Goal: Task Accomplishment & Management: Use online tool/utility

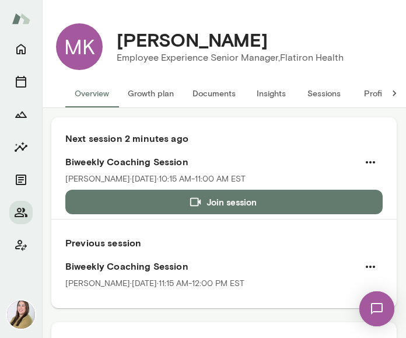
scroll to position [1051, 0]
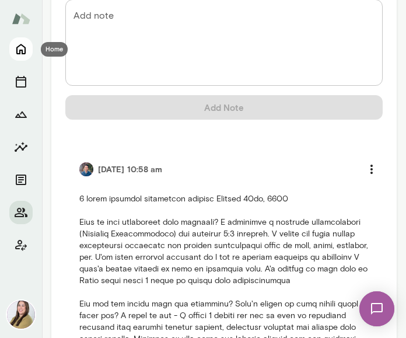
click at [14, 52] on icon "Home" at bounding box center [21, 49] width 14 height 14
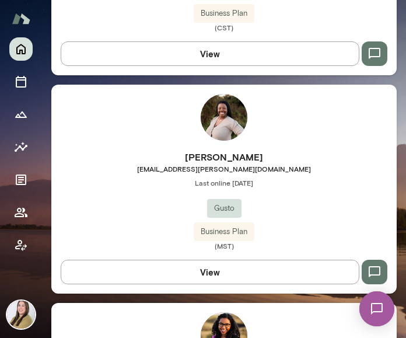
scroll to position [2218, 0]
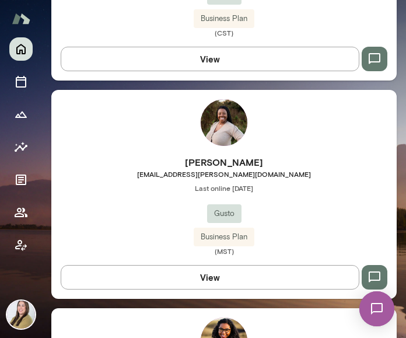
click at [220, 130] on img at bounding box center [224, 122] width 47 height 47
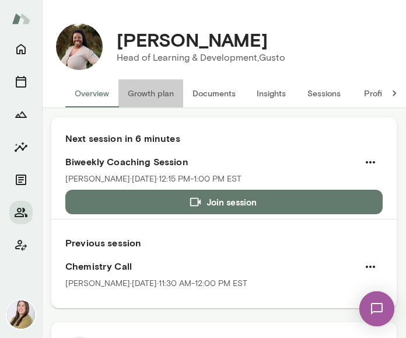
click at [158, 91] on button "Growth plan" at bounding box center [151, 93] width 65 height 28
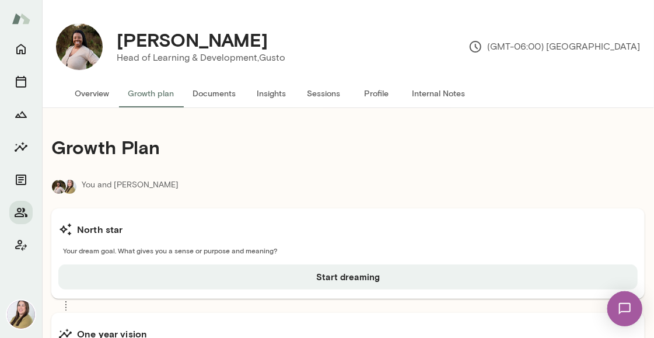
click at [281, 95] on button "Insights" at bounding box center [271, 93] width 53 height 28
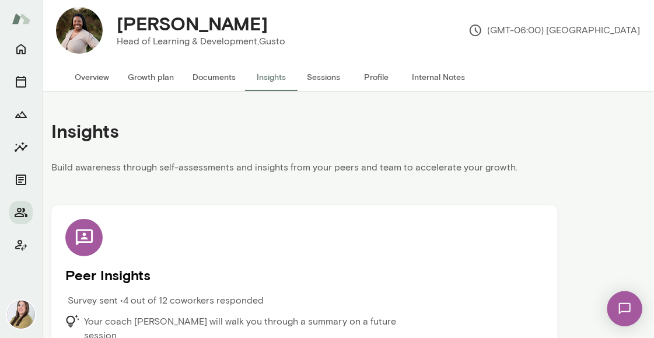
scroll to position [30, 0]
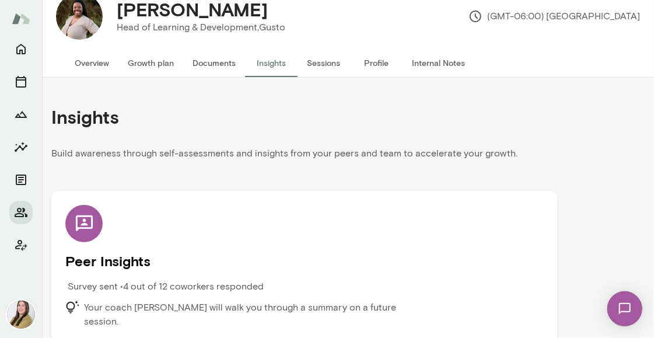
click at [107, 61] on button "Overview" at bounding box center [91, 63] width 53 height 28
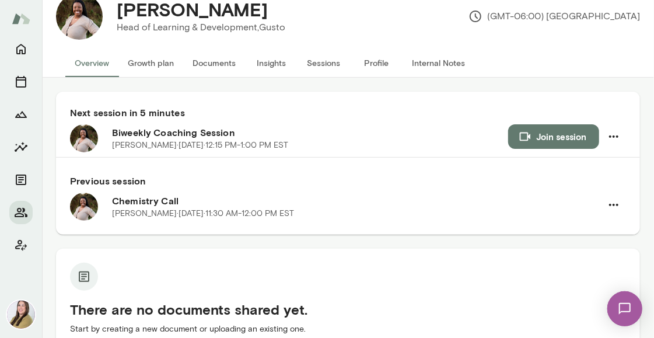
click at [207, 64] on button "Documents" at bounding box center [214, 63] width 62 height 28
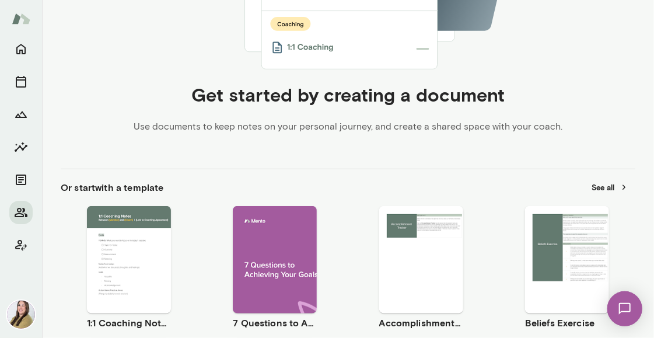
scroll to position [381, 0]
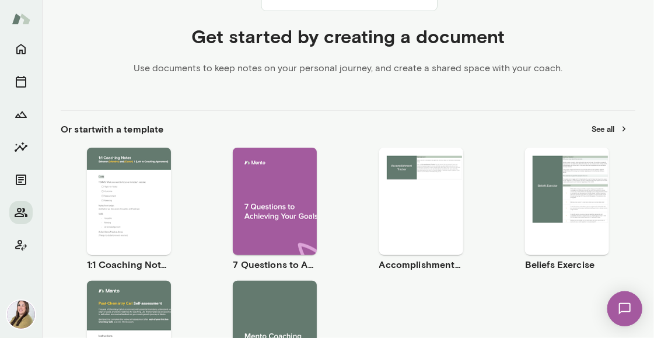
click at [124, 192] on span "Use template" at bounding box center [136, 191] width 43 height 9
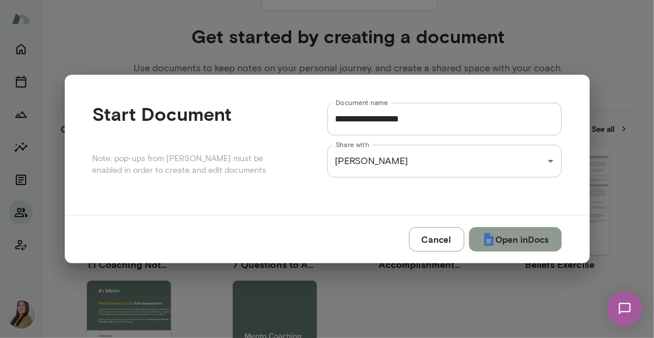
click at [406, 232] on button "Open in Docs" at bounding box center [515, 239] width 93 height 25
